Goal: Task Accomplishment & Management: Complete application form

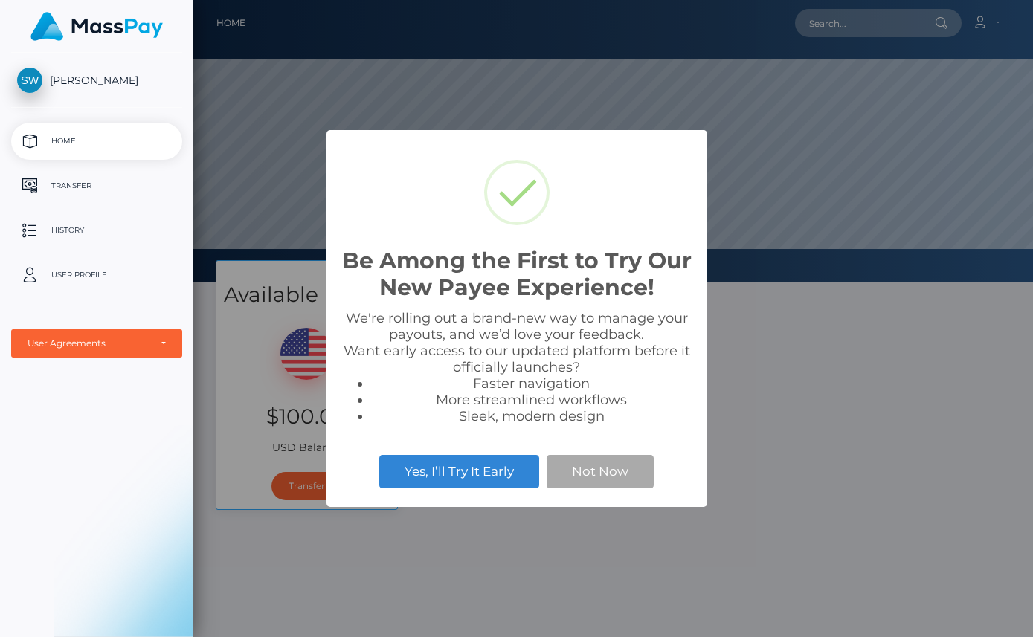
scroll to position [283, 1033]
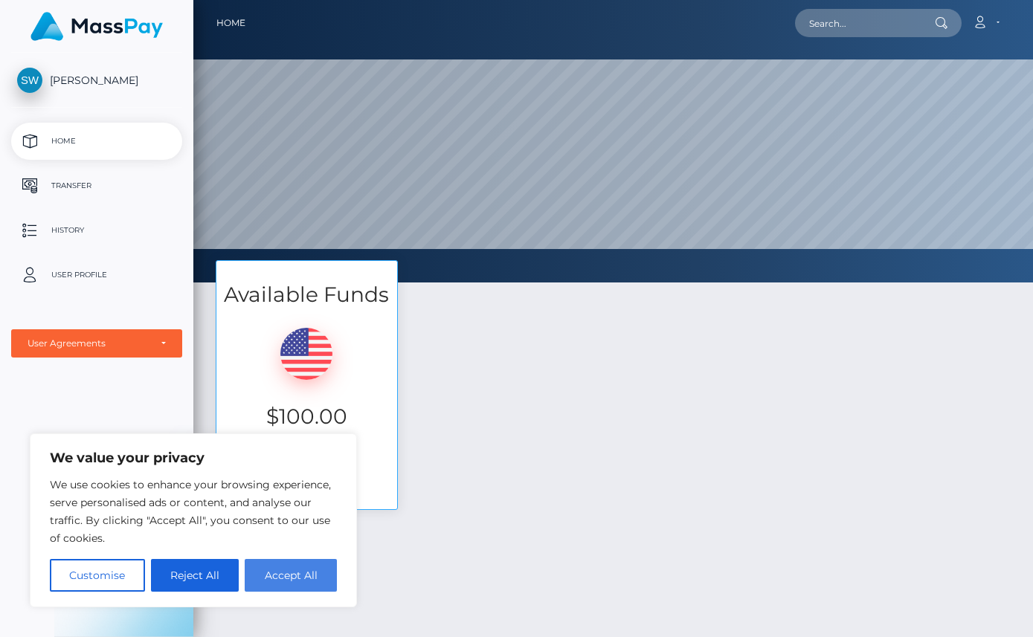
click at [308, 575] on button "Accept All" at bounding box center [291, 575] width 92 height 33
checkbox input "true"
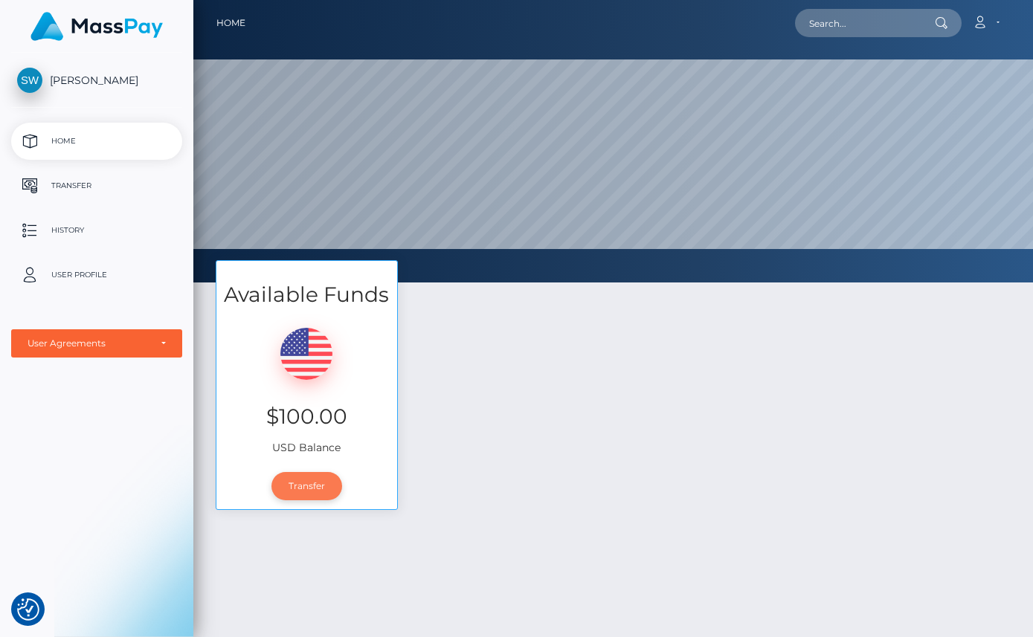
click at [271, 494] on link "Transfer" at bounding box center [306, 486] width 71 height 28
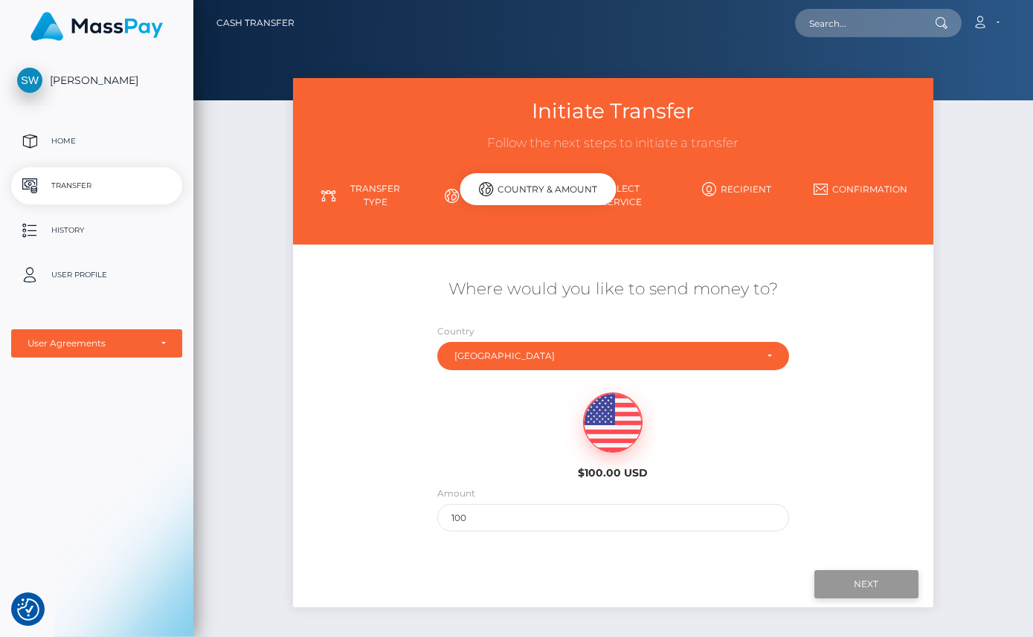
click at [872, 572] on input "Next" at bounding box center [866, 584] width 104 height 28
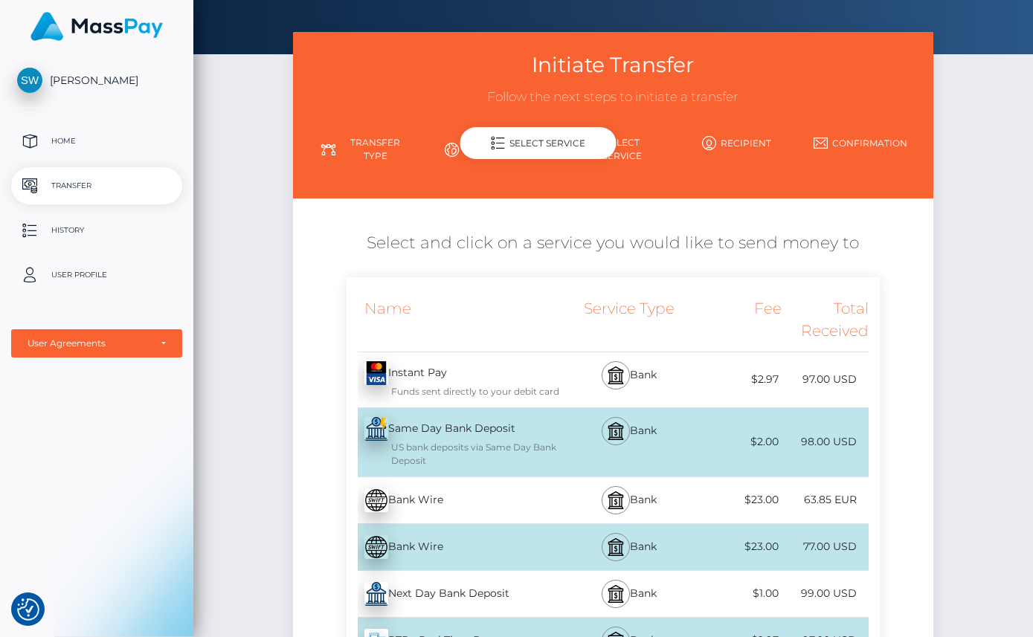
scroll to position [201, 0]
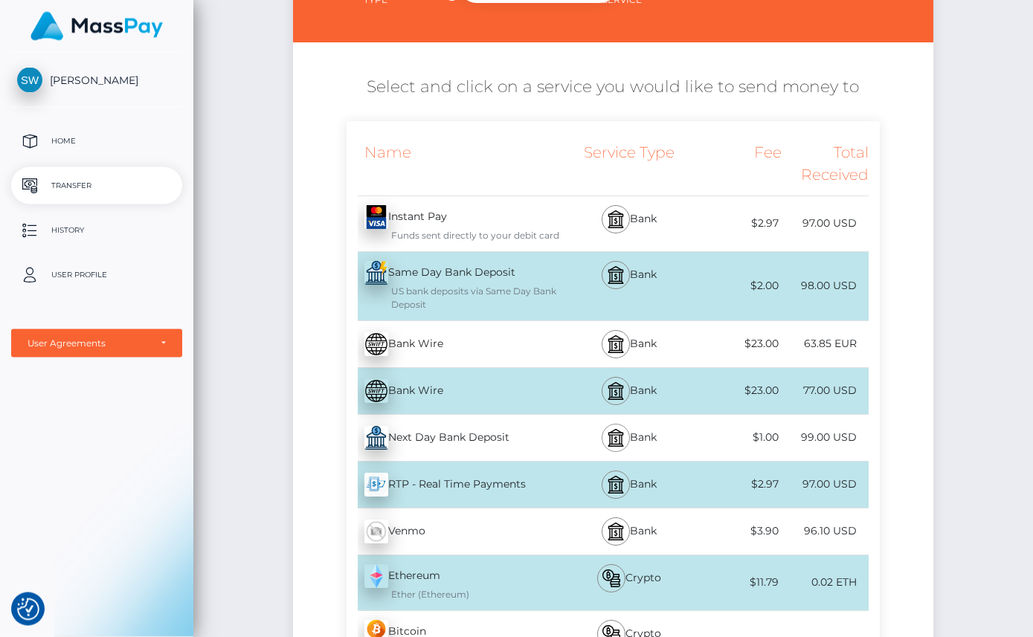
click at [607, 430] on img at bounding box center [616, 439] width 18 height 18
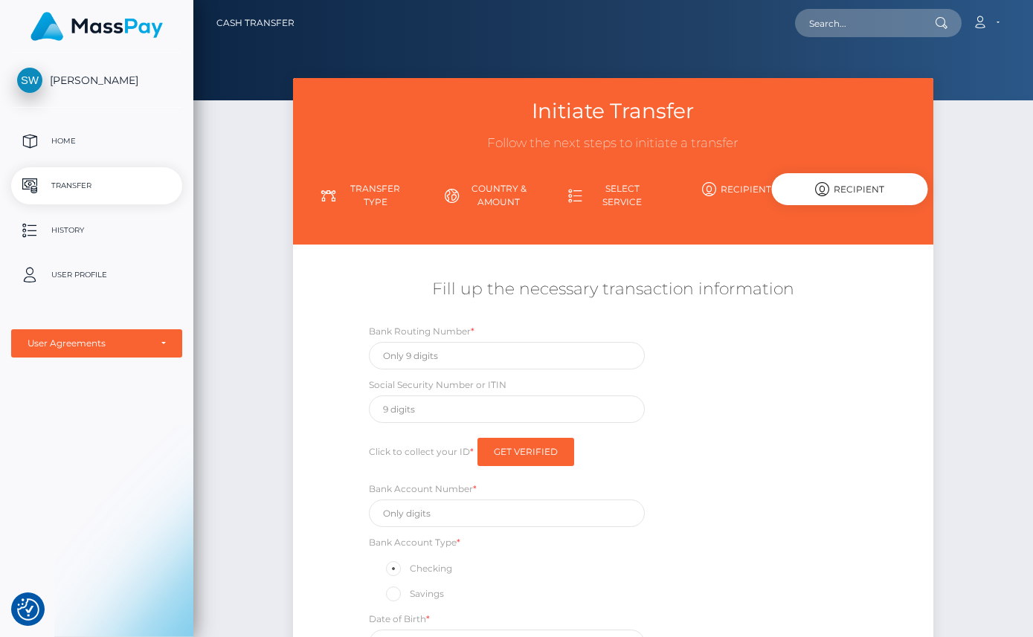
scroll to position [30, 0]
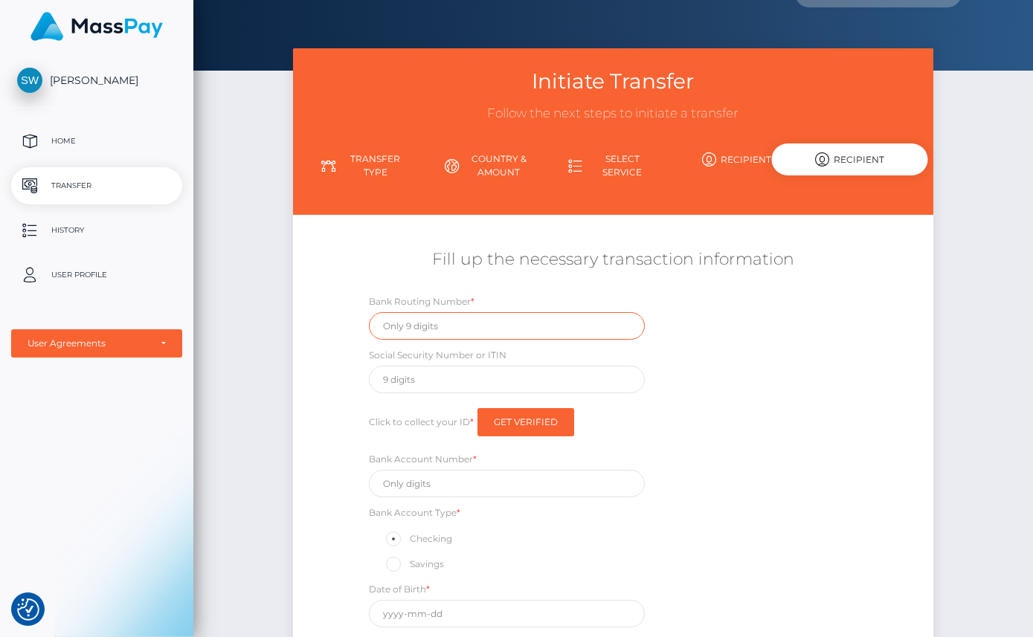
click at [381, 312] on input "text" at bounding box center [507, 326] width 276 height 28
type input "4043491867"
click at [369, 369] on input "text" at bounding box center [507, 380] width 276 height 28
click at [369, 319] on input "4043491867" at bounding box center [507, 326] width 276 height 28
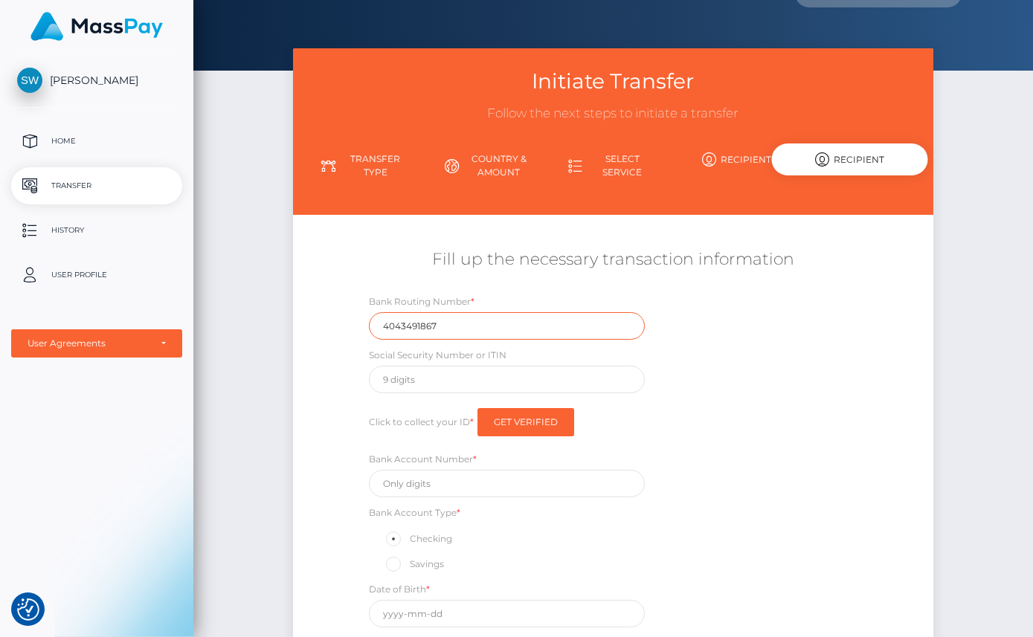
click at [369, 319] on input "4043491867" at bounding box center [507, 326] width 276 height 28
click at [369, 474] on input "text" at bounding box center [507, 484] width 276 height 28
paste input "4043491867"
type input "4043491867"
click at [369, 312] on input "4043491867" at bounding box center [507, 326] width 276 height 28
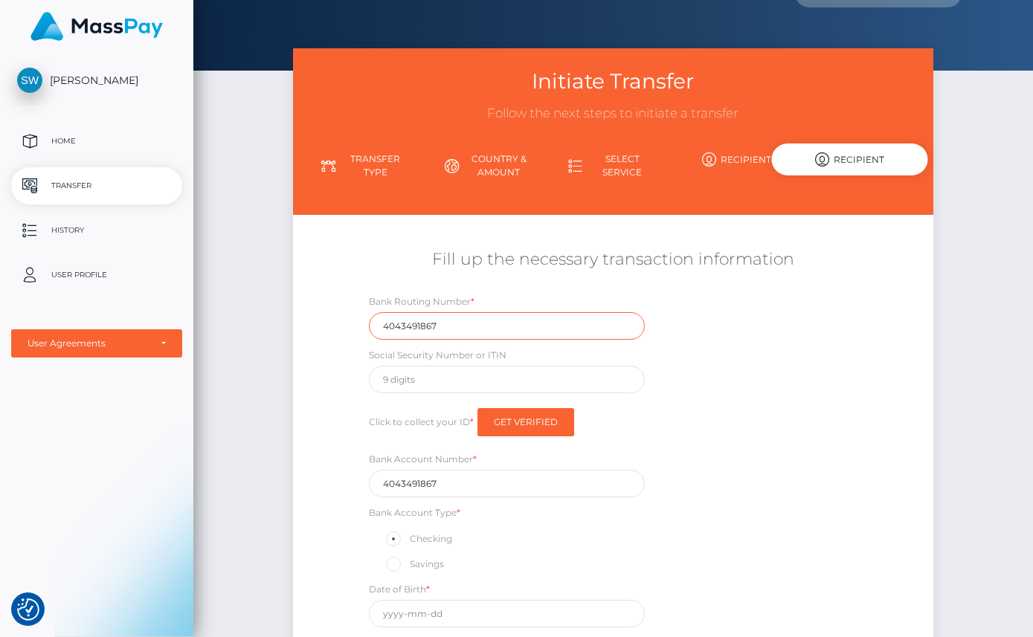
click at [369, 312] on input "4043491867" at bounding box center [507, 326] width 276 height 28
type input "303087995"
click at [369, 372] on input "text" at bounding box center [507, 380] width 276 height 28
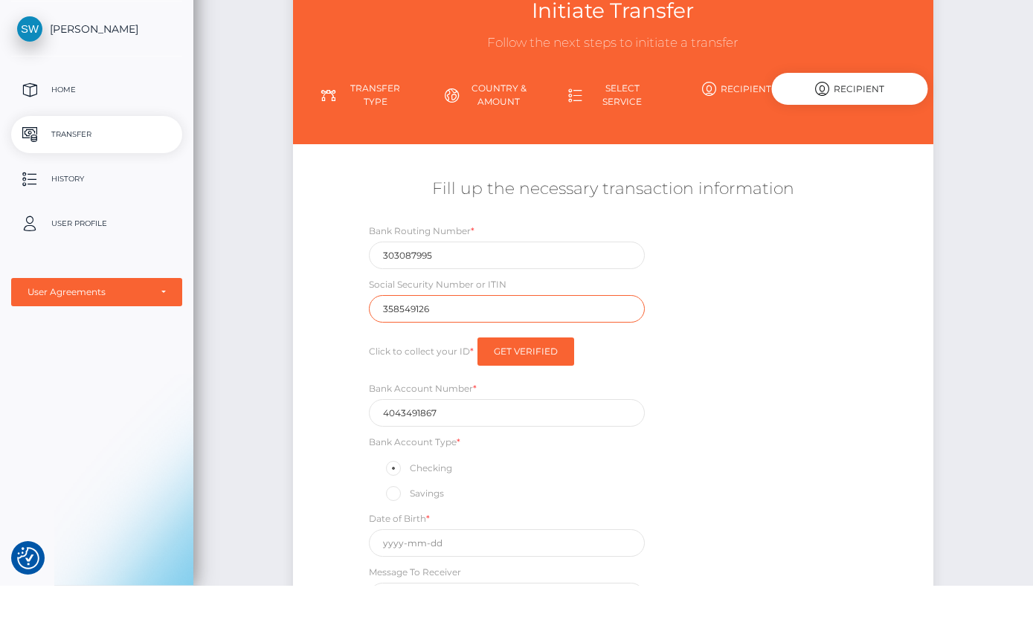
scroll to position [147, 0]
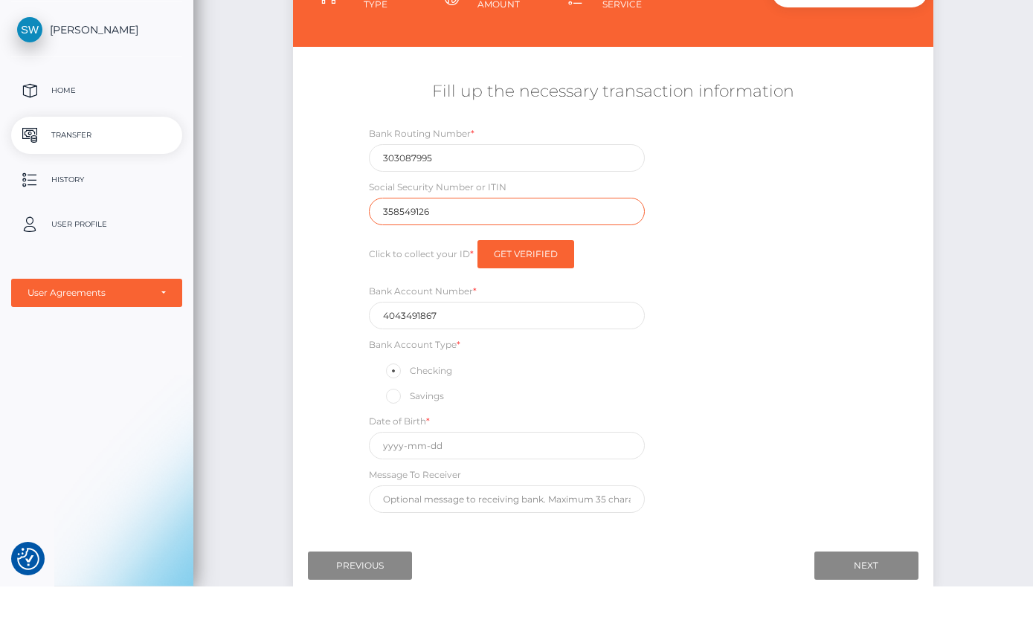
type input "358549126"
click at [369, 483] on input "text" at bounding box center [507, 497] width 276 height 28
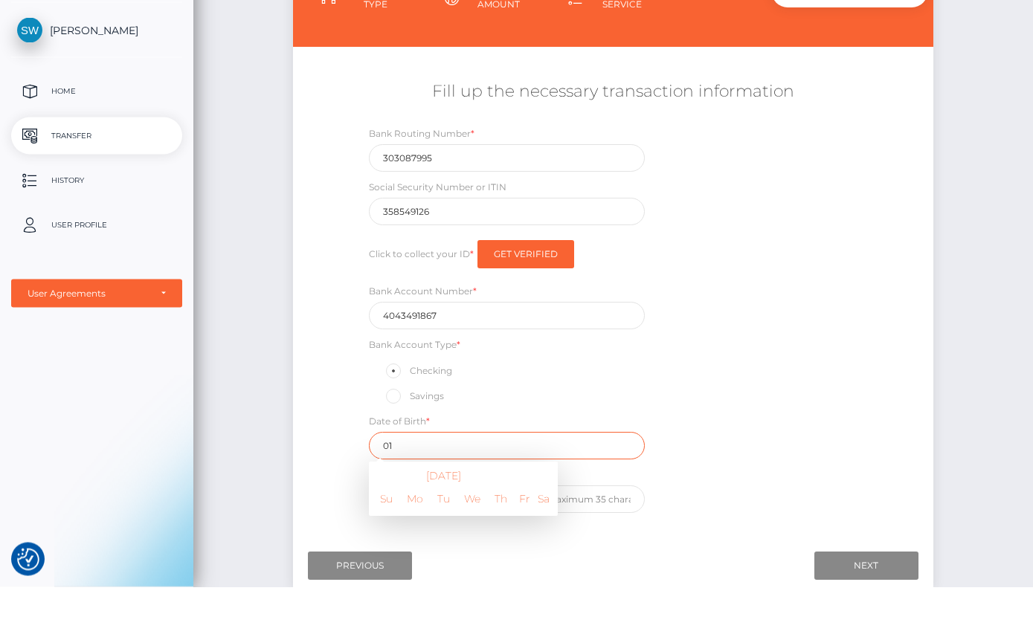
type input "0"
type input "1"
type input "[DATE]"
click at [675, 433] on div "Bank Routing Number * 303087995 Social Security Number or ITIN 358549126 Click …" at bounding box center [612, 373] width 533 height 395
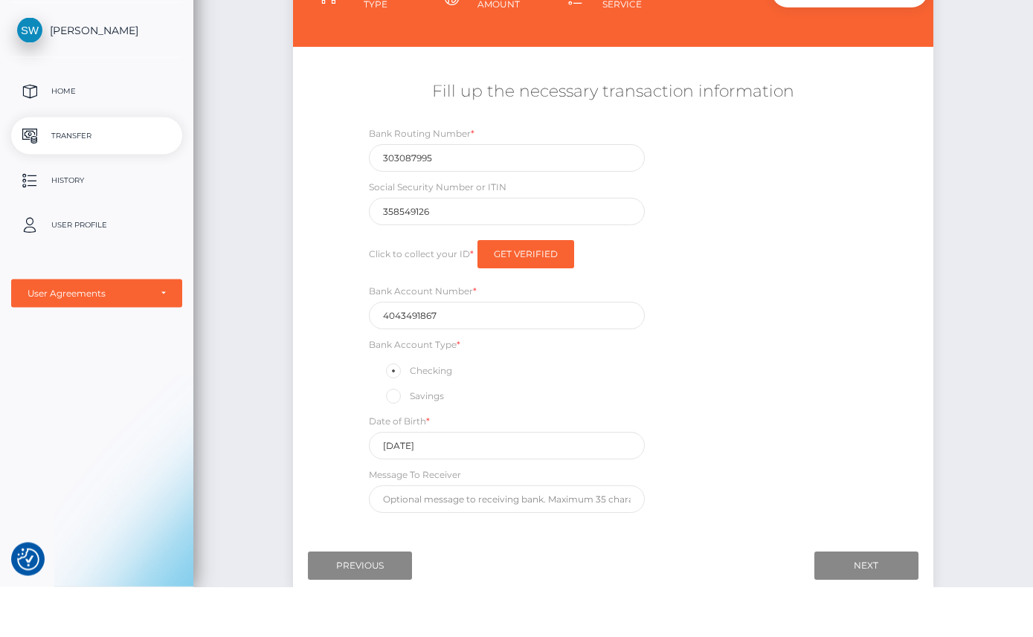
scroll to position [197, 0]
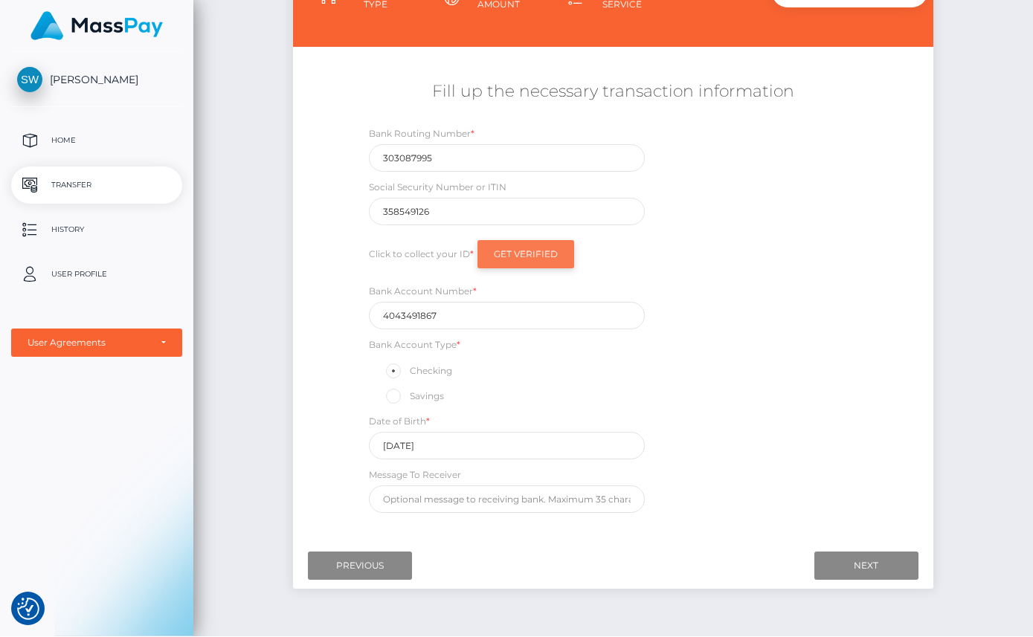
click at [477, 242] on input "Get Verified" at bounding box center [525, 255] width 97 height 28
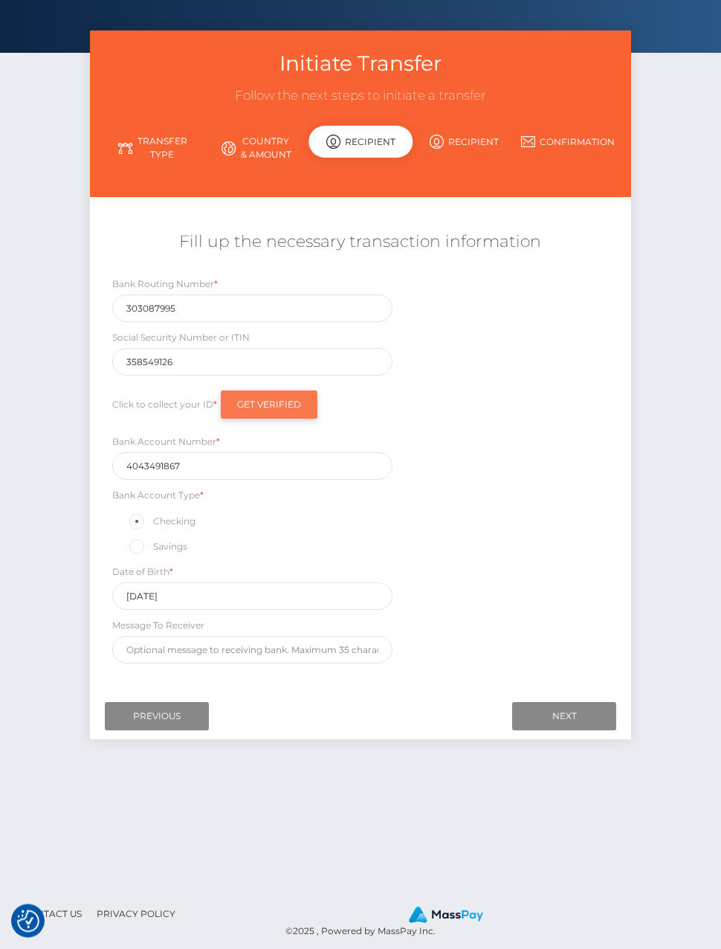
scroll to position [35, 0]
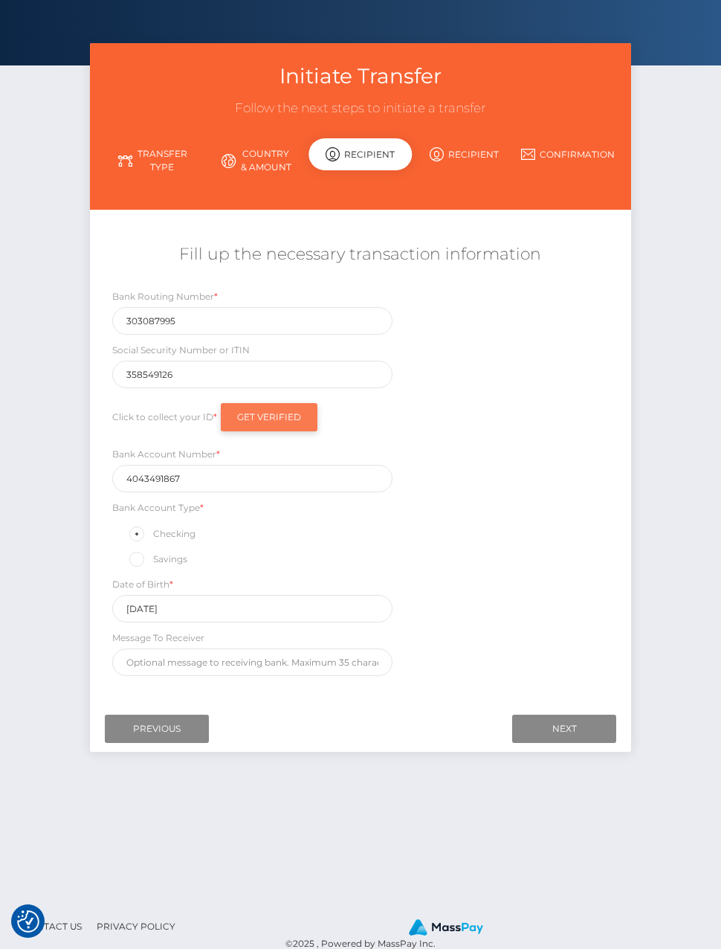
click at [285, 416] on input "Get Verified" at bounding box center [269, 417] width 97 height 28
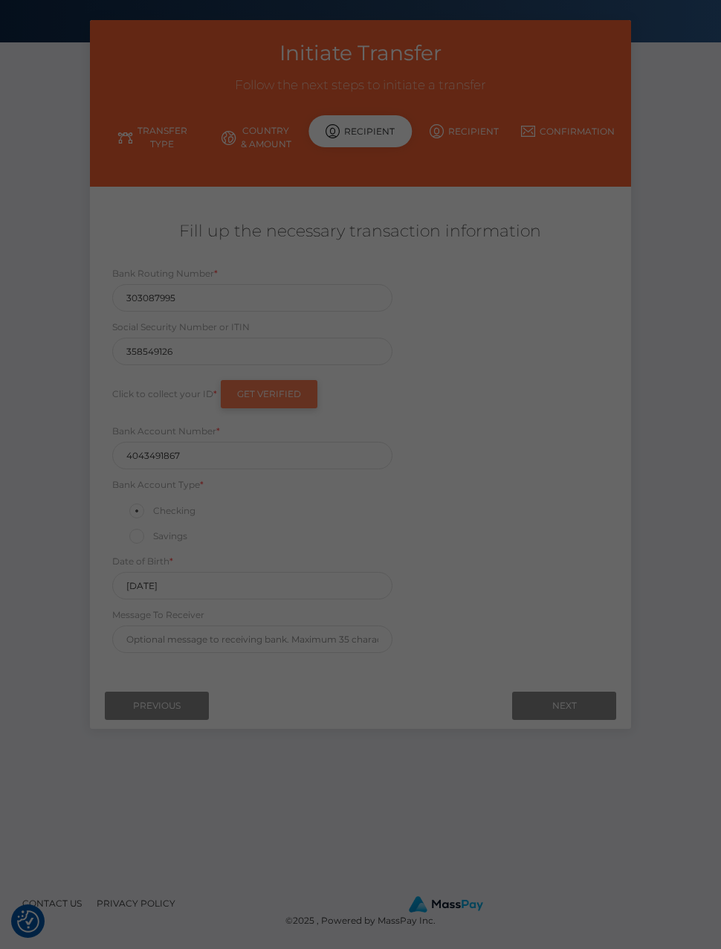
scroll to position [85, 0]
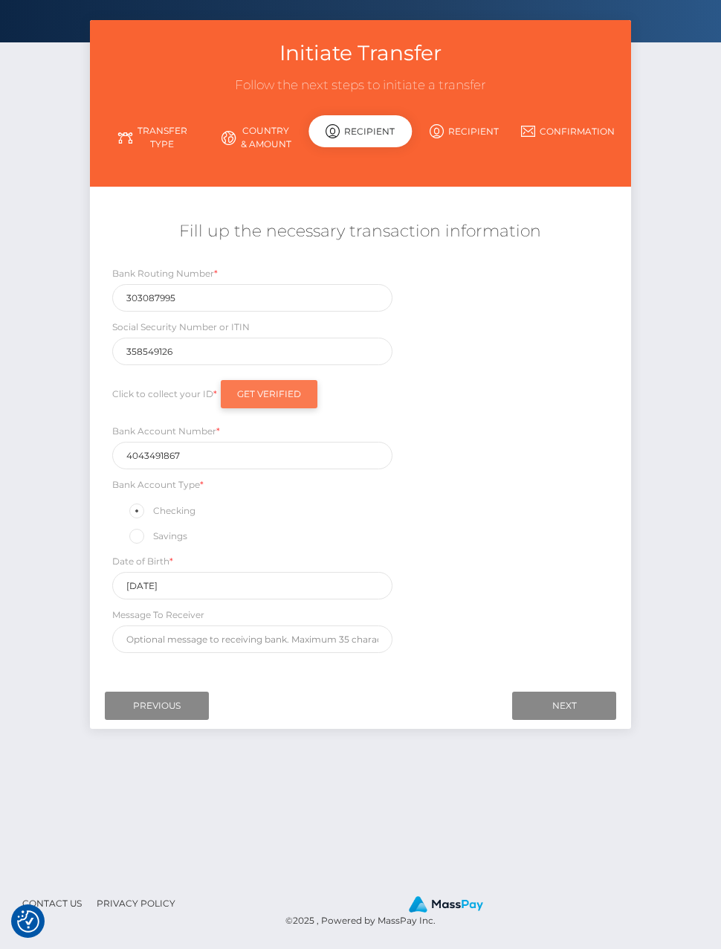
click at [590, 636] on input "Next" at bounding box center [564, 705] width 104 height 28
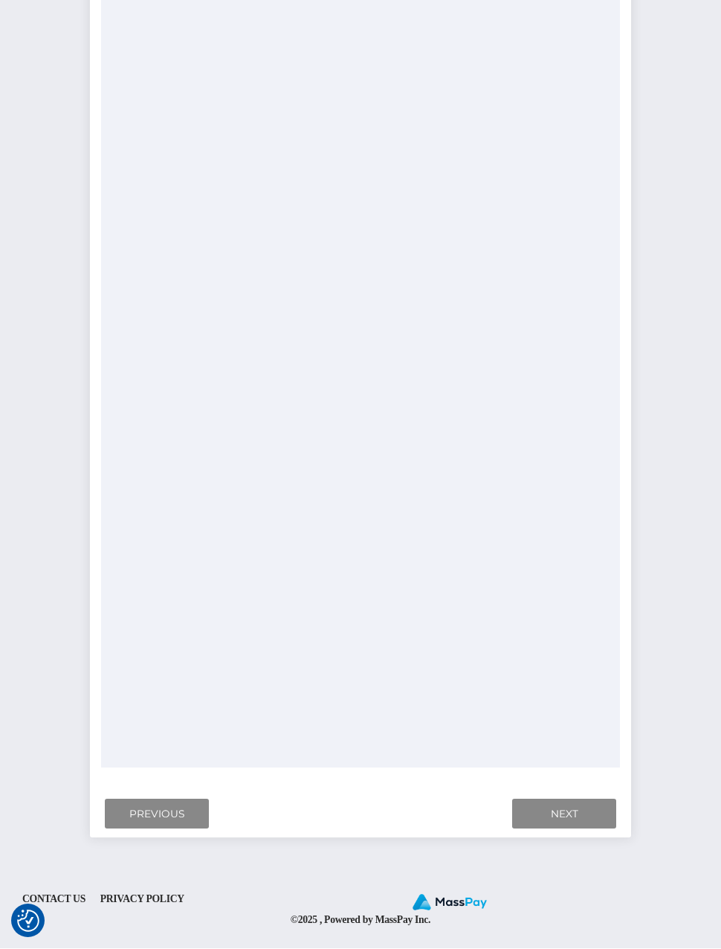
click at [600, 636] on input "Next" at bounding box center [564, 814] width 104 height 30
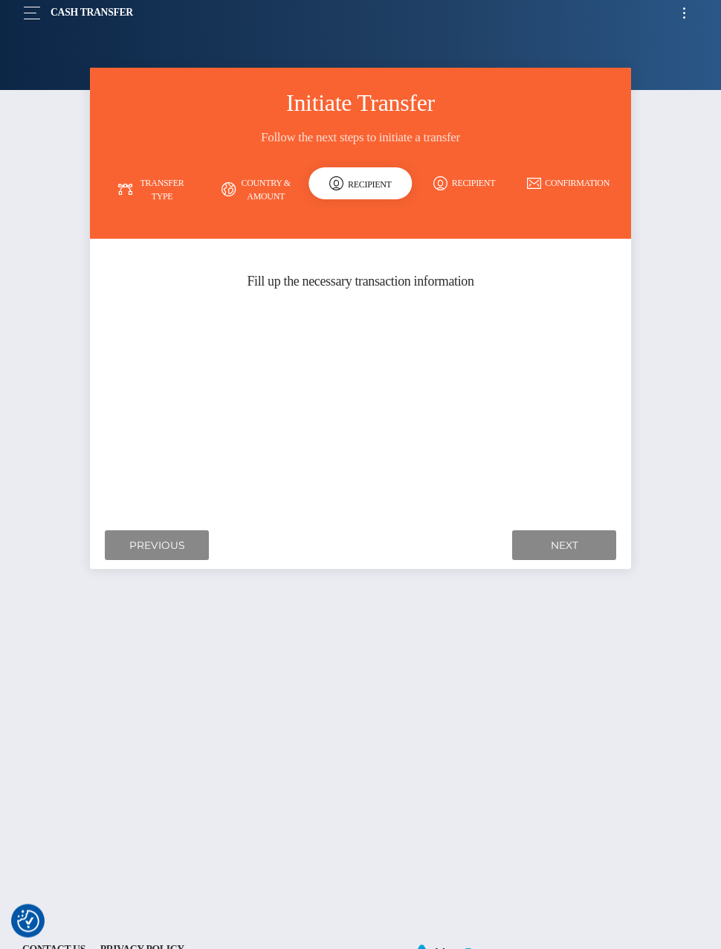
scroll to position [10, 0]
click at [586, 545] on input "Next" at bounding box center [564, 545] width 104 height 30
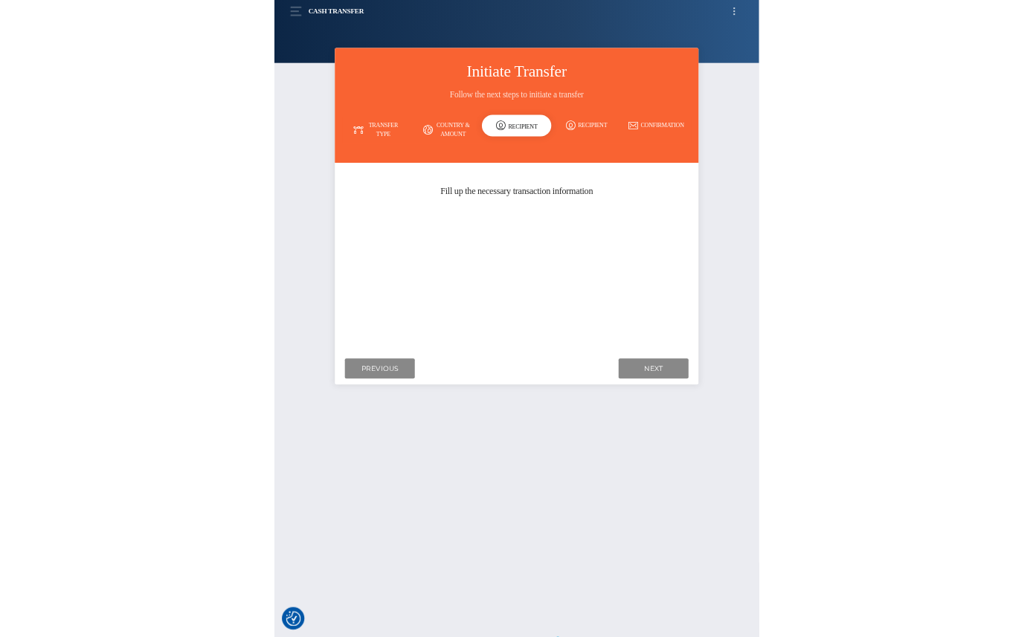
scroll to position [0, 0]
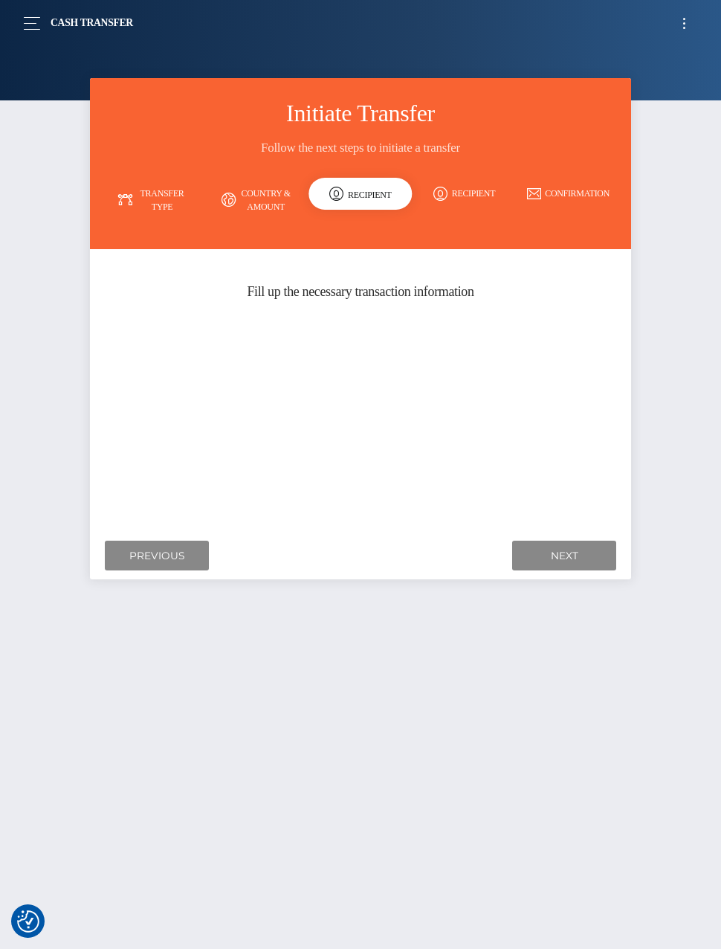
click at [576, 552] on input "Next" at bounding box center [564, 555] width 104 height 30
click at [569, 554] on input "Next" at bounding box center [564, 555] width 104 height 30
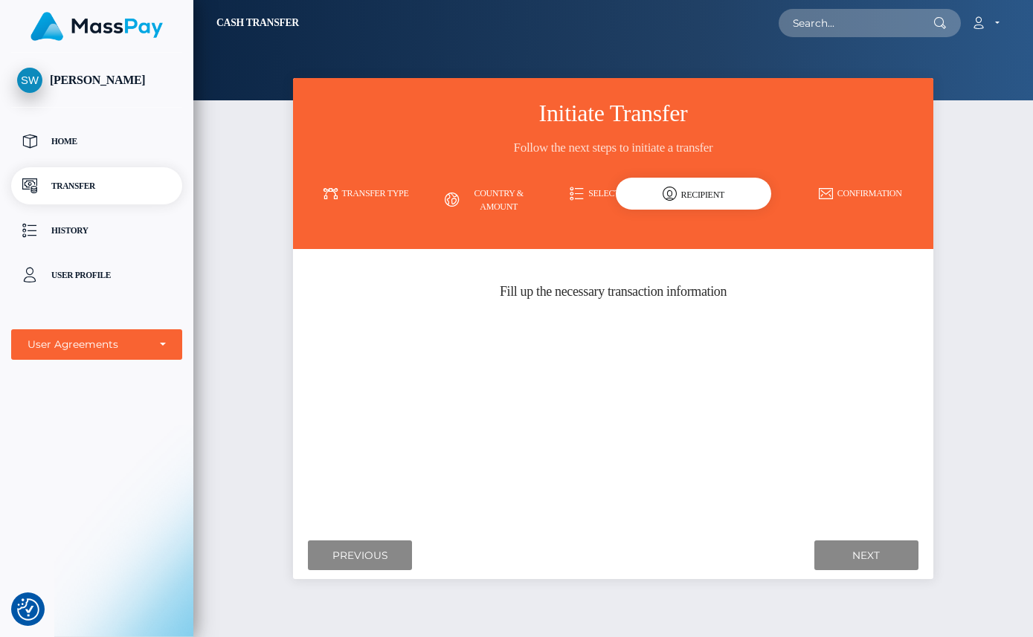
click at [304, 355] on div "Where would you like to send money to? Country Abkhazia [GEOGRAPHIC_DATA] [GEOG…" at bounding box center [613, 392] width 618 height 264
click at [616, 194] on div "Recipient" at bounding box center [694, 194] width 156 height 32
click at [480, 283] on h5 "Fill up the necessary transaction information" at bounding box center [613, 292] width 618 height 19
click at [427, 188] on link "Country & Amount" at bounding box center [488, 200] width 123 height 39
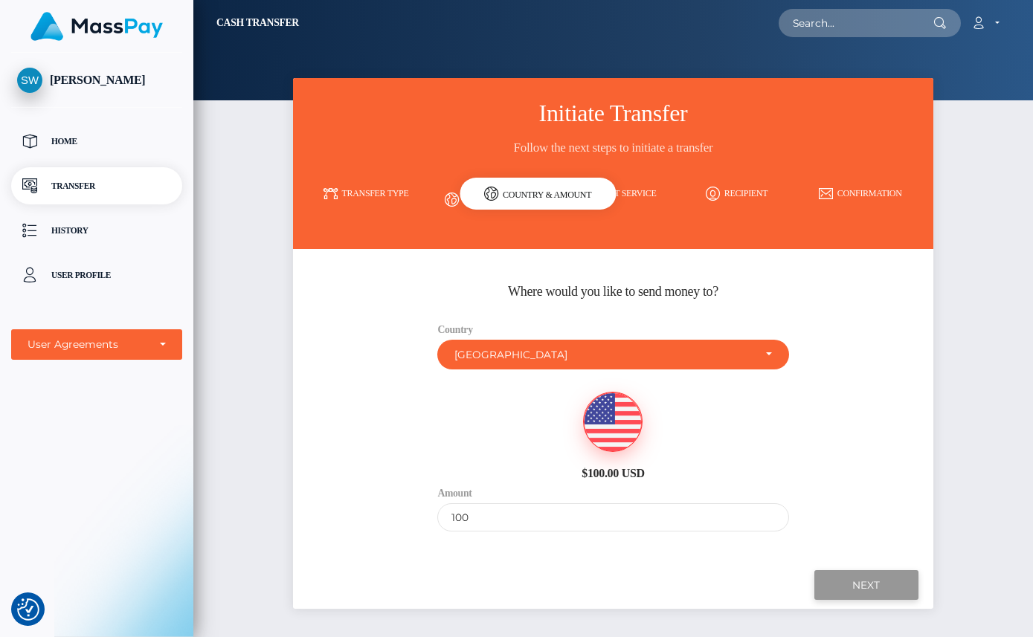
click at [822, 570] on input "Next" at bounding box center [866, 585] width 104 height 30
click at [848, 579] on input "Next" at bounding box center [866, 585] width 104 height 30
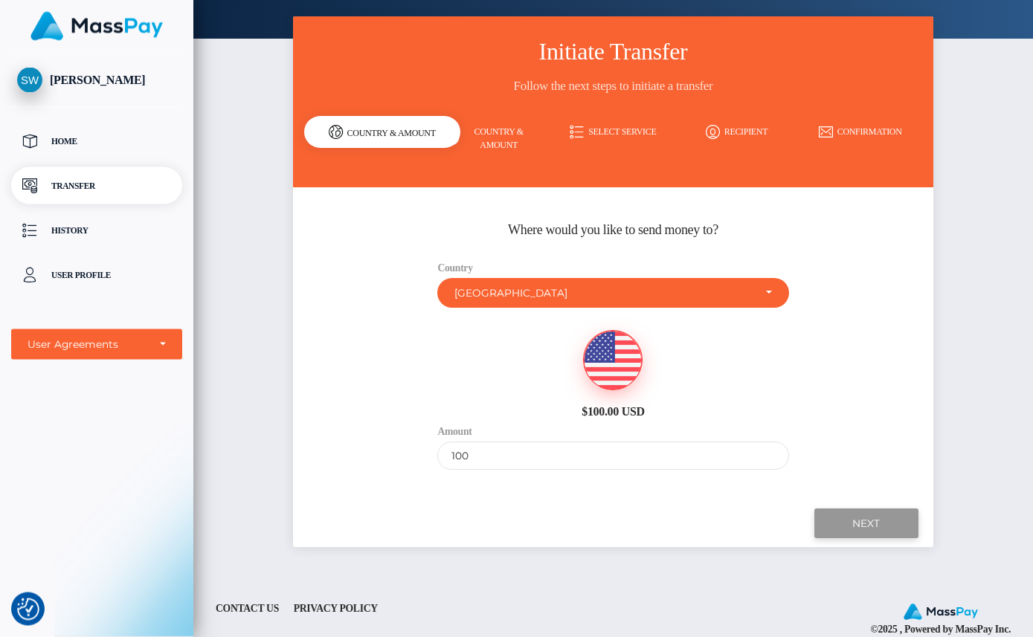
scroll to position [61, 0]
click at [863, 509] on input "Next" at bounding box center [866, 524] width 104 height 30
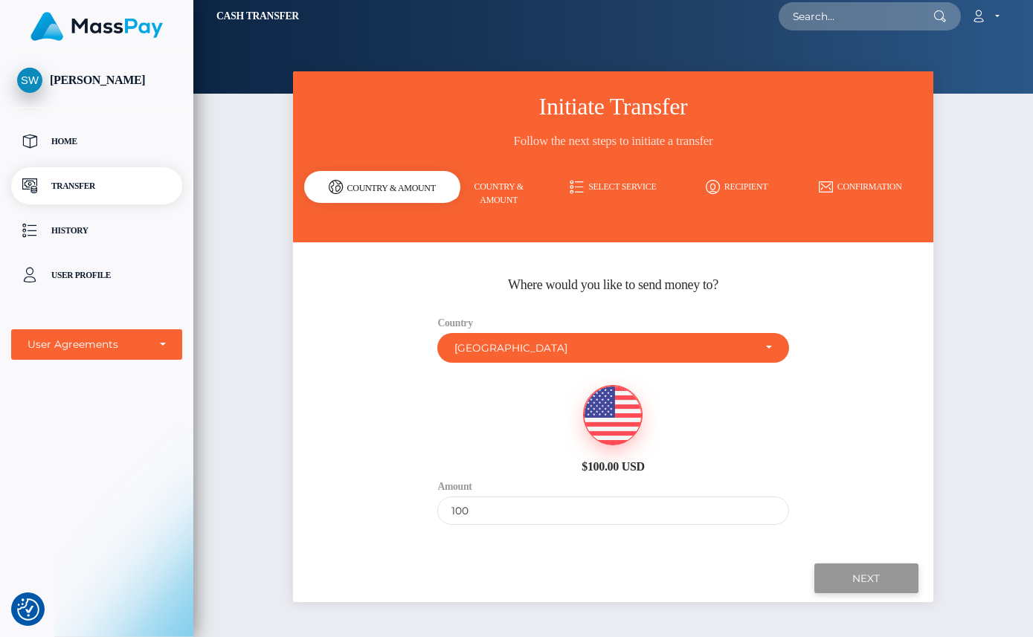
scroll to position [0, 0]
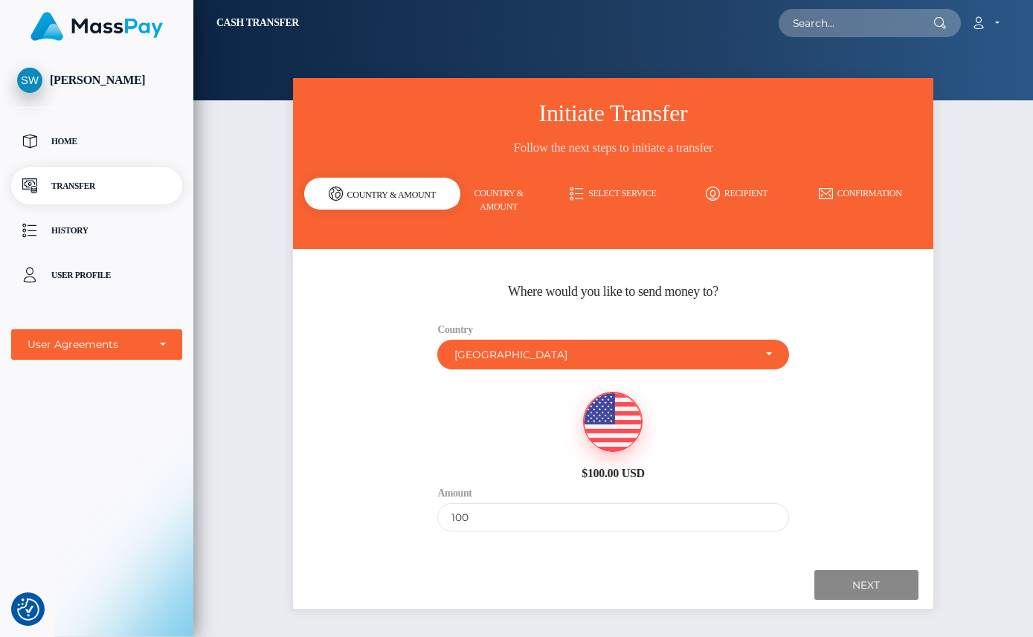
click at [974, 303] on div "Initiate Transfer Follow the next steps to initiate a transfer Transfer Type Co…" at bounding box center [612, 362] width 839 height 568
click at [969, 303] on div "Initiate Transfer Follow the next steps to initiate a transfer Transfer Type Co…" at bounding box center [612, 362] width 839 height 568
click at [667, 36] on div "Account Edit Profile Logout" at bounding box center [660, 22] width 699 height 31
click at [0, 0] on button "button" at bounding box center [0, 0] width 0 height 0
click at [96, 78] on span "[PERSON_NAME]" at bounding box center [96, 80] width 171 height 13
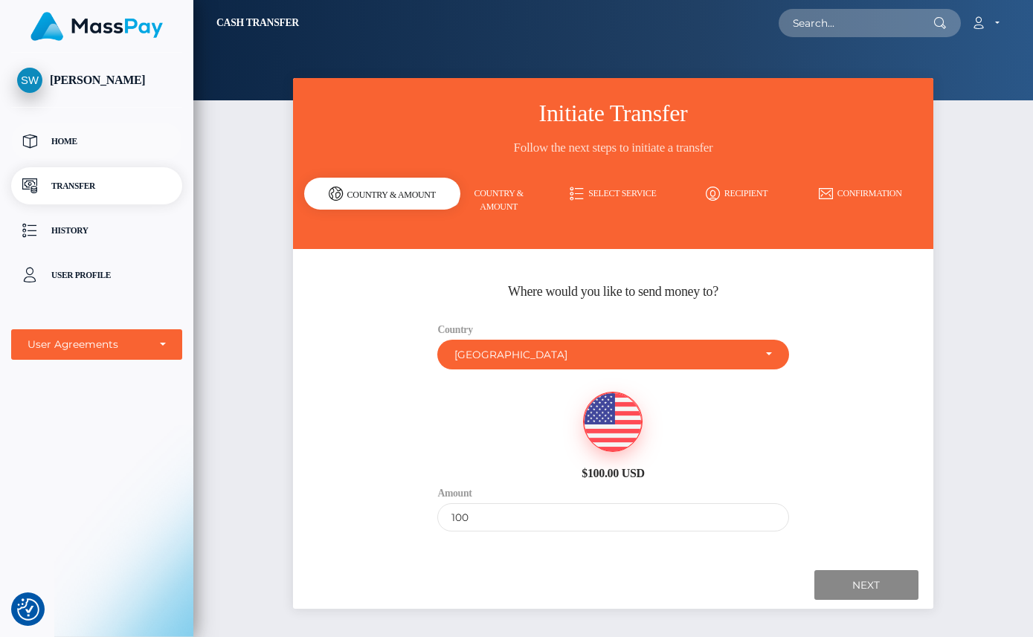
click at [69, 144] on p "Home" at bounding box center [96, 141] width 159 height 22
click at [67, 141] on p "Home" at bounding box center [96, 141] width 159 height 22
